Goal: Task Accomplishment & Management: Manage account settings

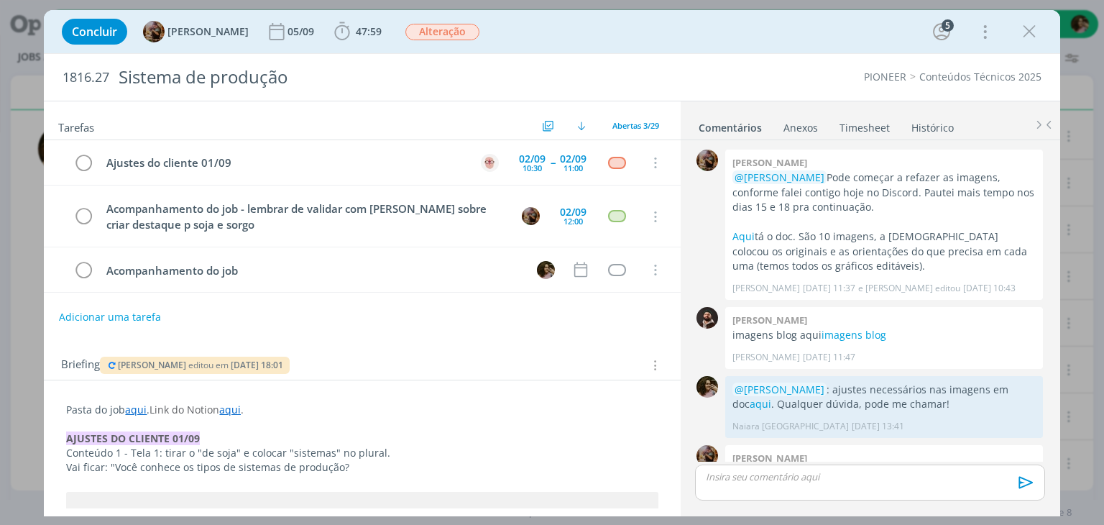
scroll to position [1420, 0]
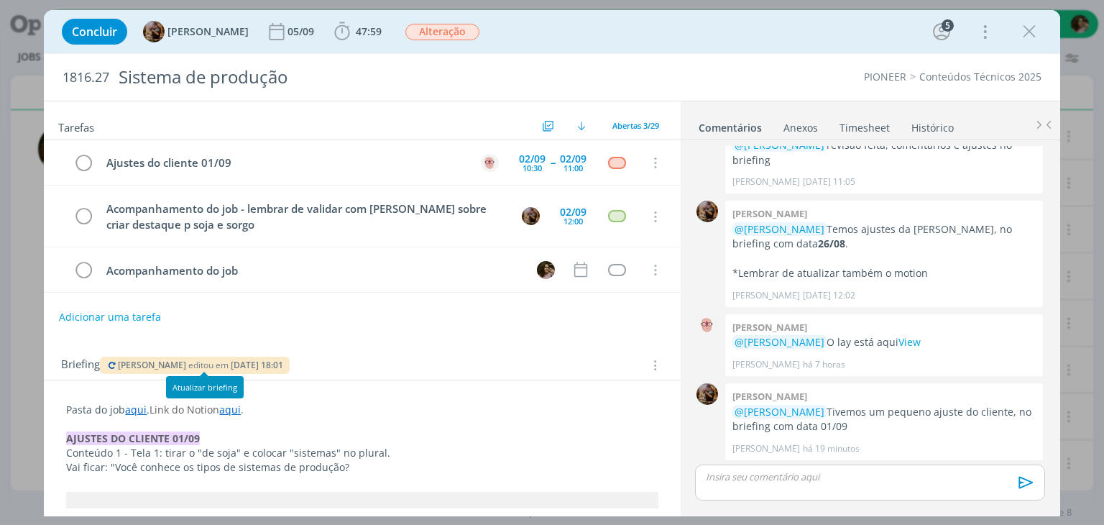
click at [113, 361] on icon "dialog" at bounding box center [111, 365] width 11 height 9
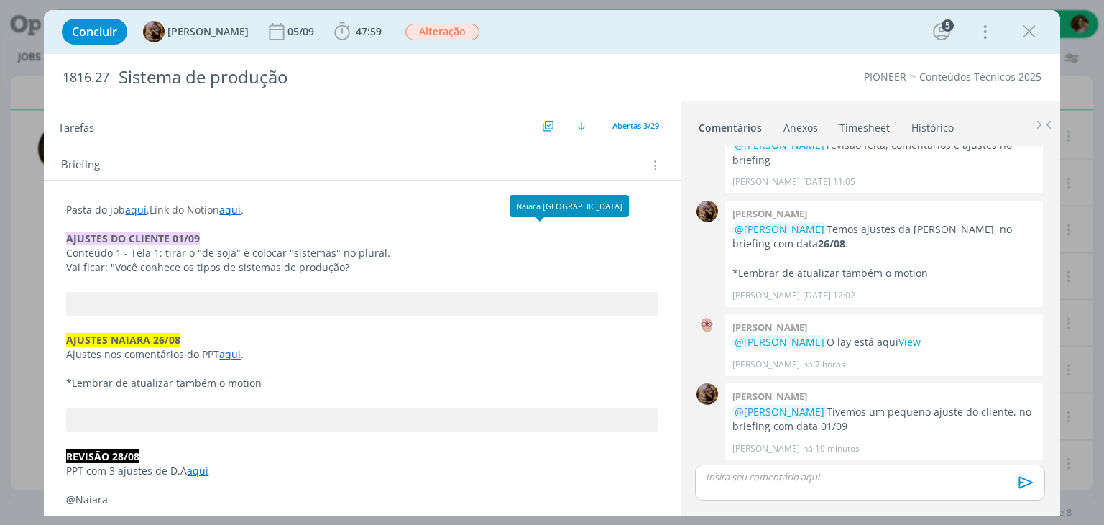
scroll to position [216, 0]
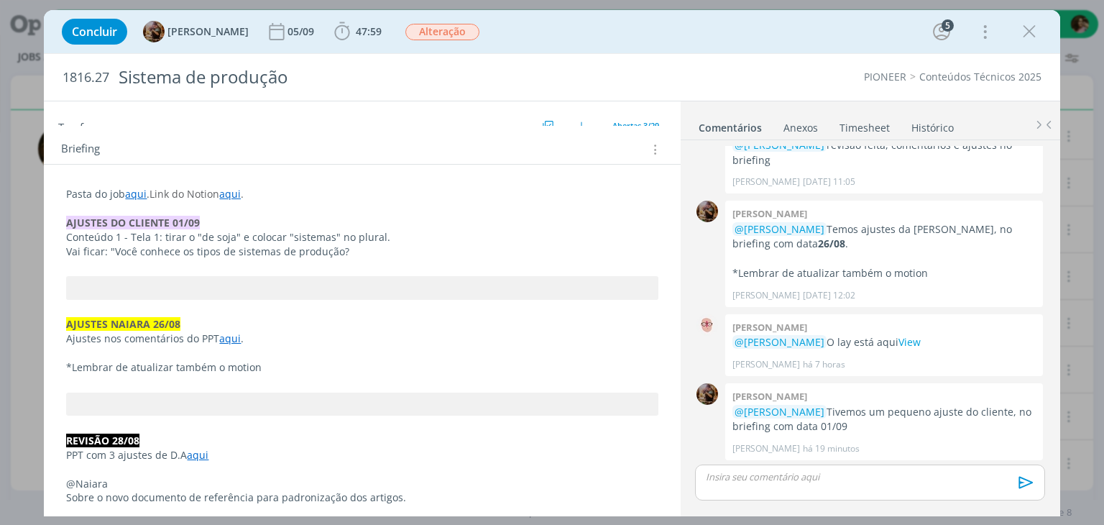
click at [366, 252] on p "Vai ficar: "Você conhece os tipos de sistemas de produção?" at bounding box center [361, 251] width 591 height 14
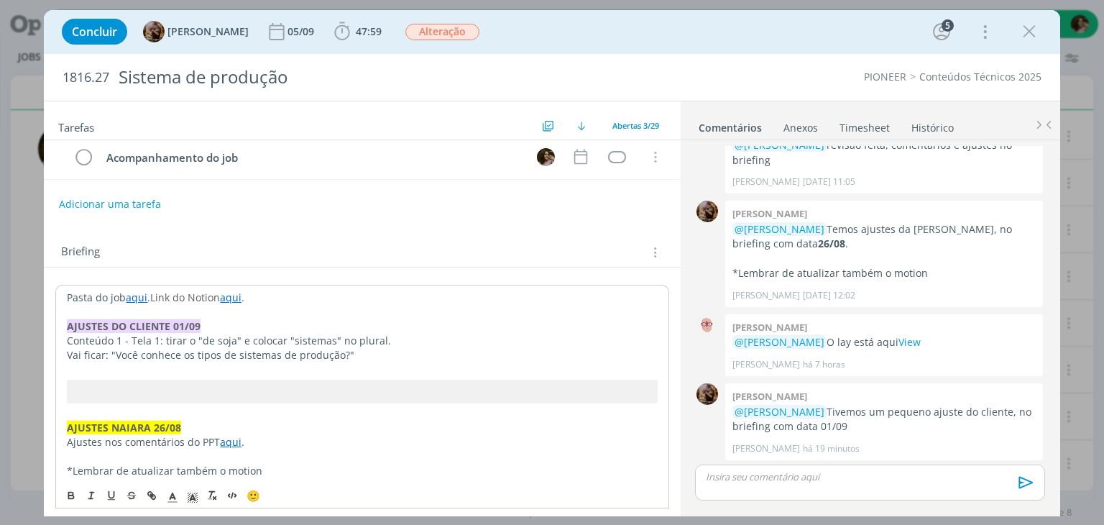
scroll to position [0, 0]
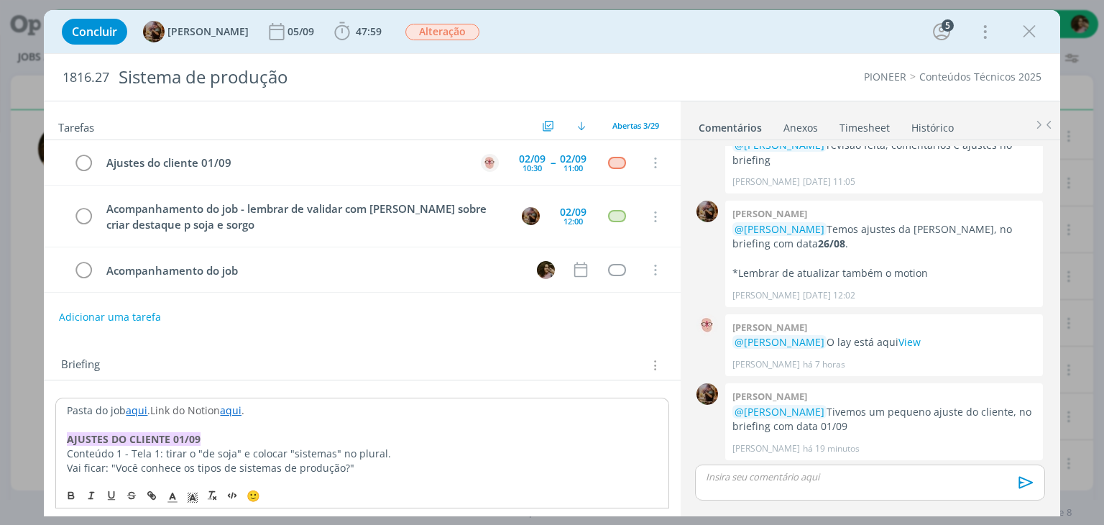
click at [819, 35] on div "Concluir [PERSON_NAME] 05/09 47:59 Iniciar Apontar Data * [DATE] Horas * 00:00 …" at bounding box center [552, 31] width 994 height 34
click at [1033, 32] on icon "dialog" at bounding box center [1029, 32] width 22 height 22
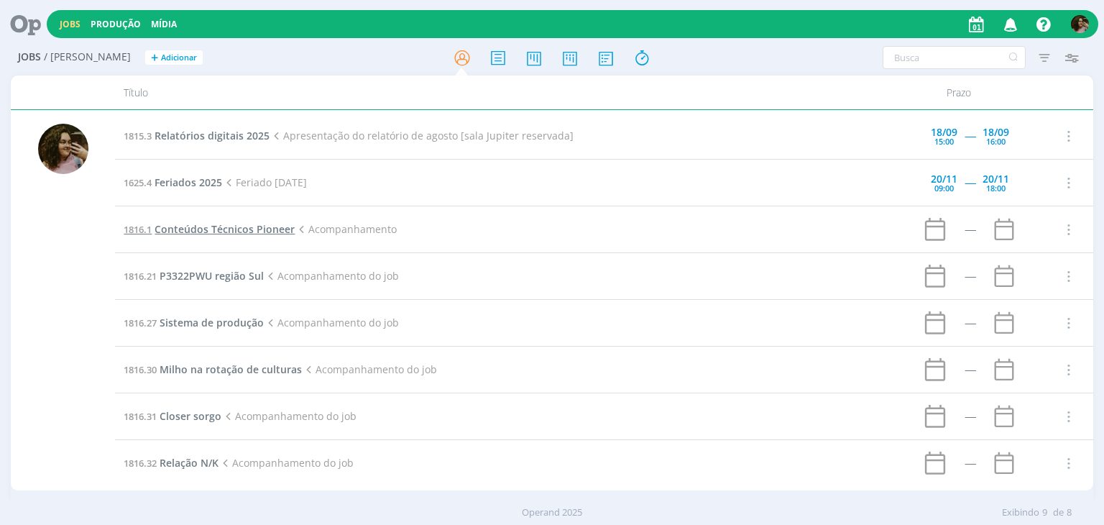
click at [226, 226] on span "Conteúdos Técnicos Pioneer" at bounding box center [225, 229] width 140 height 14
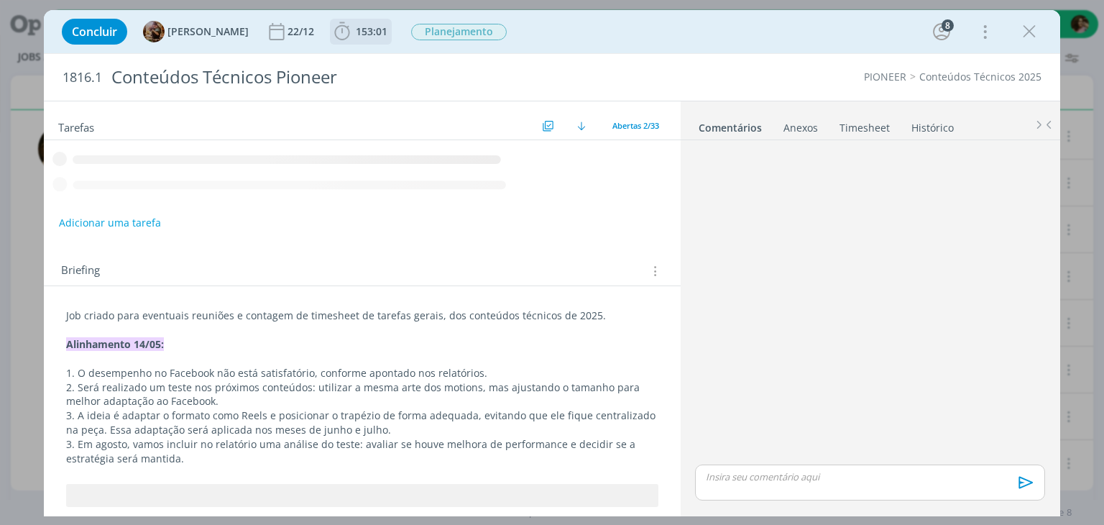
drag, startPoint x: 392, startPoint y: 34, endPoint x: 413, endPoint y: 53, distance: 27.5
click at [387, 35] on span "153:01" at bounding box center [372, 31] width 32 height 14
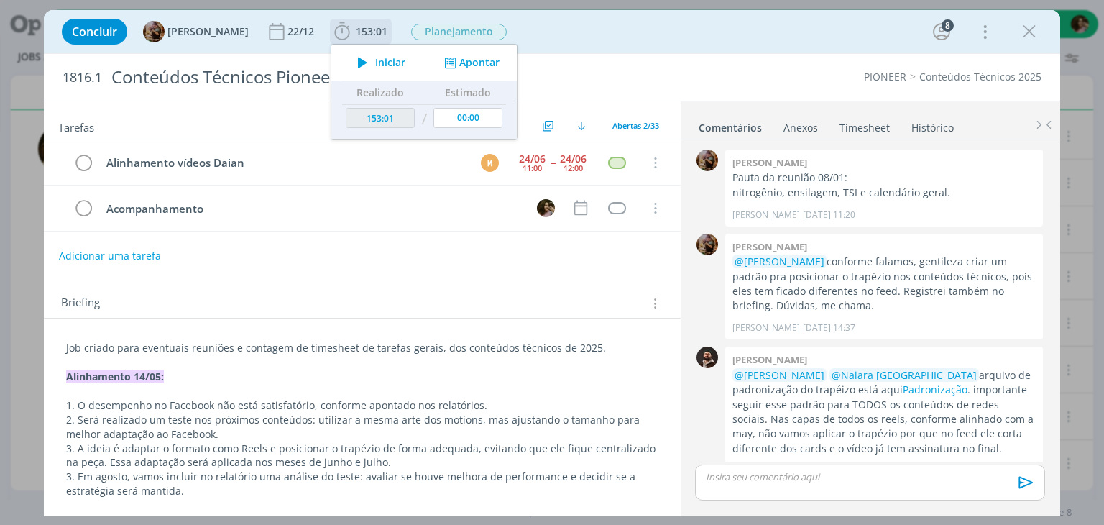
scroll to position [23, 0]
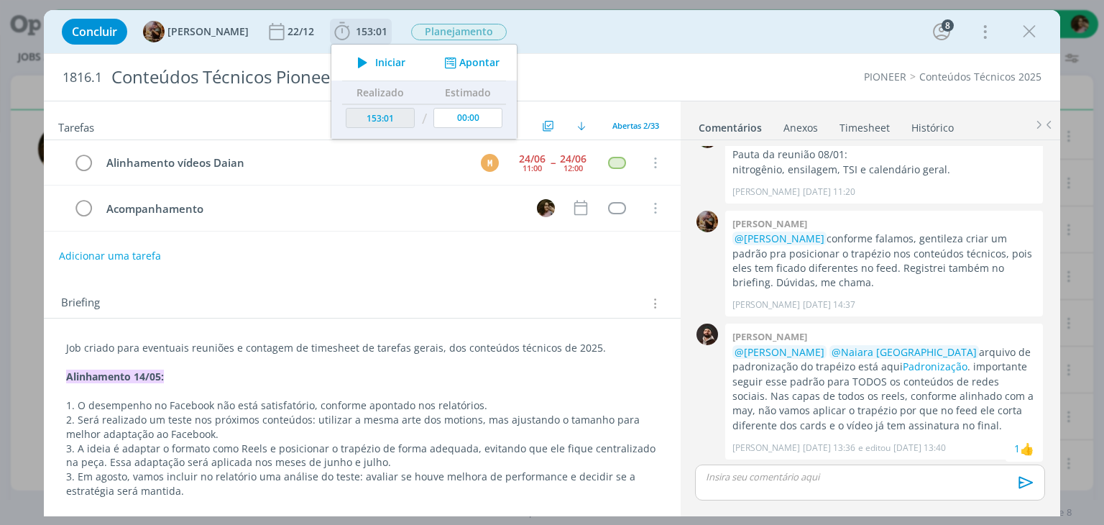
click at [459, 64] on icon "dialog" at bounding box center [450, 63] width 18 height 14
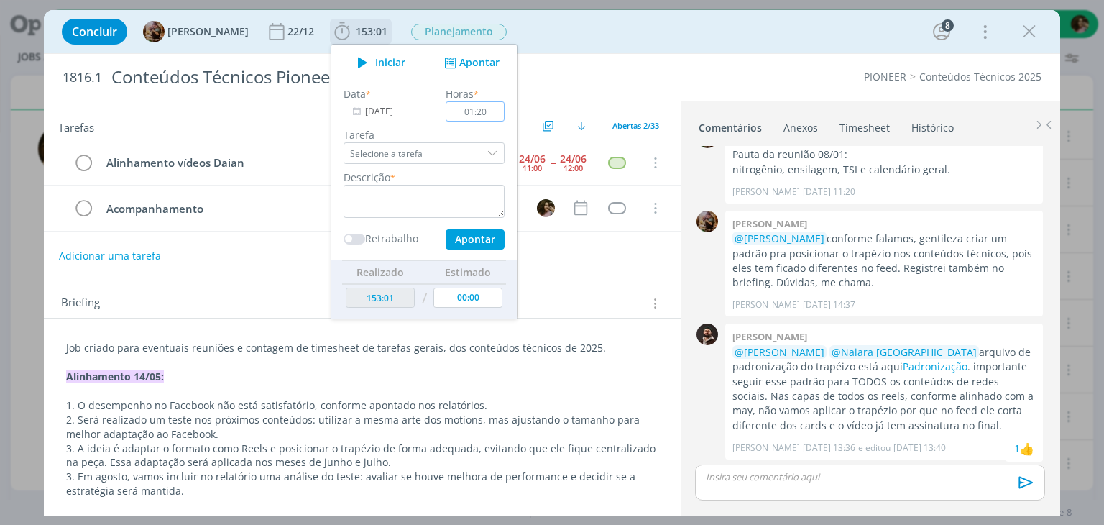
type input "01:20"
click at [489, 193] on textarea "dialog" at bounding box center [424, 201] width 161 height 33
type textarea "Organização de demandas e e-mail"
click at [494, 236] on button "Apontar" at bounding box center [475, 239] width 59 height 20
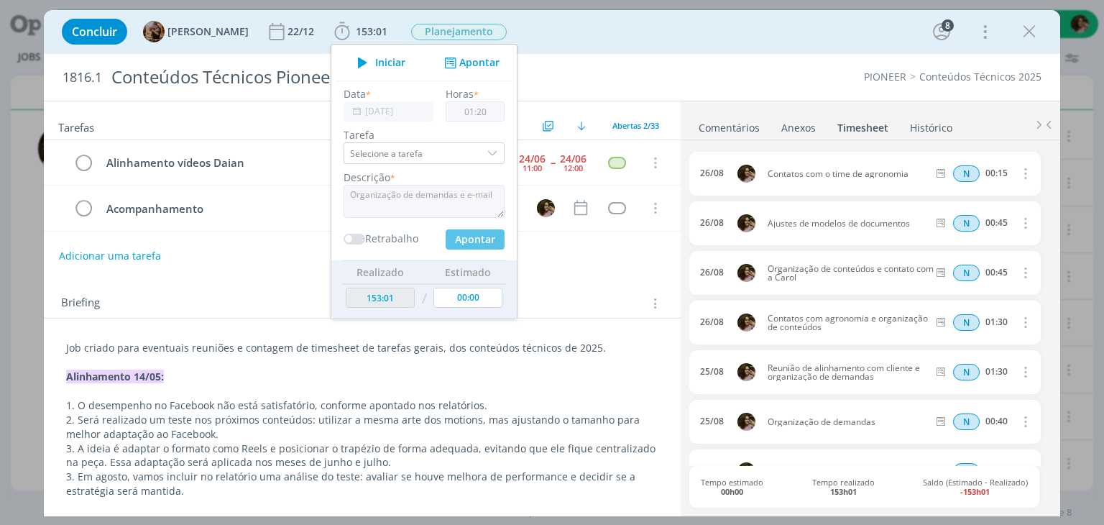
type input "154:21"
type input "00:00"
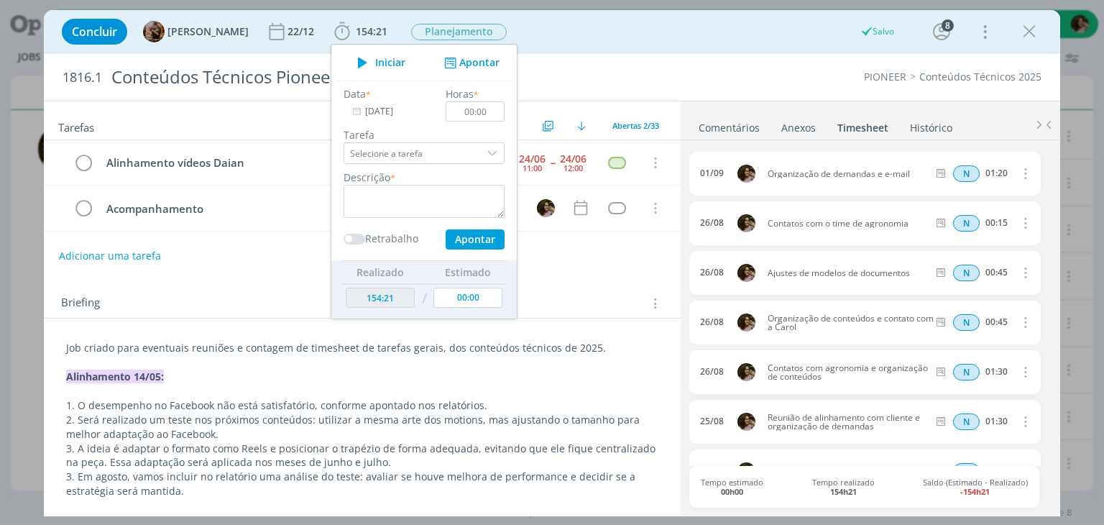
drag, startPoint x: 1028, startPoint y: 27, endPoint x: 968, endPoint y: 2, distance: 65.4
click at [1028, 27] on icon "dialog" at bounding box center [1029, 32] width 22 height 22
